Goal: Find specific page/section: Find specific page/section

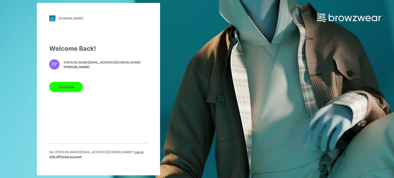
click at [70, 89] on button "Continue" at bounding box center [66, 87] width 34 height 10
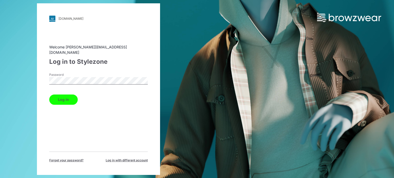
click at [57, 100] on button "Log in" at bounding box center [63, 100] width 28 height 10
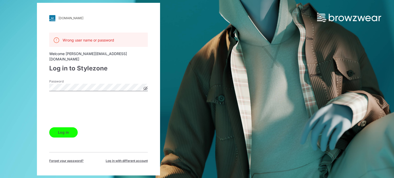
click at [58, 132] on button "Log in" at bounding box center [63, 132] width 28 height 10
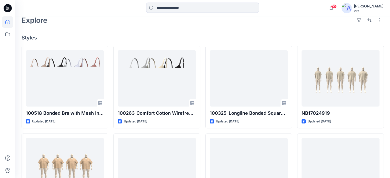
scroll to position [120, 0]
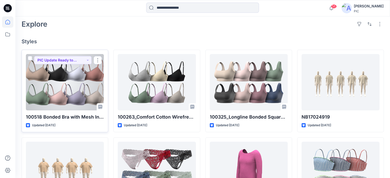
click at [86, 69] on div at bounding box center [65, 82] width 78 height 56
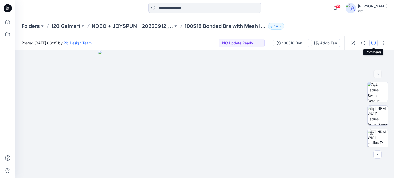
click at [373, 43] on icon "button" at bounding box center [373, 43] width 2 height 0
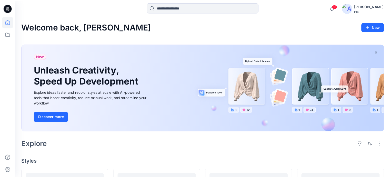
scroll to position [120, 0]
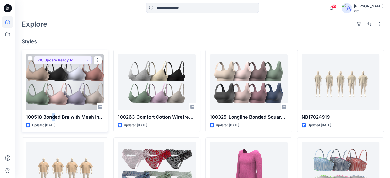
drag, startPoint x: 52, startPoint y: 119, endPoint x: 53, endPoint y: 116, distance: 3.7
click at [53, 116] on p "100518 Bonded Bra with Mesh Inserts" at bounding box center [65, 117] width 78 height 7
click at [58, 87] on div at bounding box center [65, 82] width 78 height 56
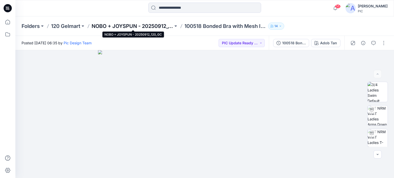
click at [130, 27] on p "NOBO + JOYSPUN - 20250912_120_GC" at bounding box center [131, 26] width 81 height 7
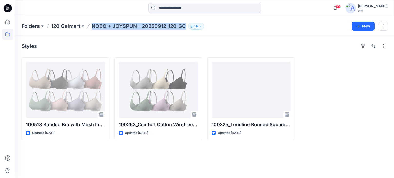
drag, startPoint x: 189, startPoint y: 24, endPoint x: 92, endPoint y: 22, distance: 96.9
click at [92, 22] on div "Folders 120 Gelmart NOBO + JOYSPUN - 20250912_120_GC 14 New" at bounding box center [204, 25] width 378 height 19
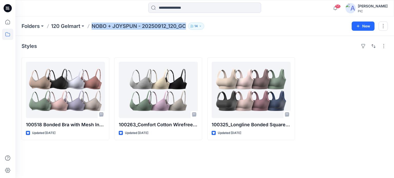
copy p "NOBO + JOYSPUN - 20250912_120_GC"
